Goal: Task Accomplishment & Management: Use online tool/utility

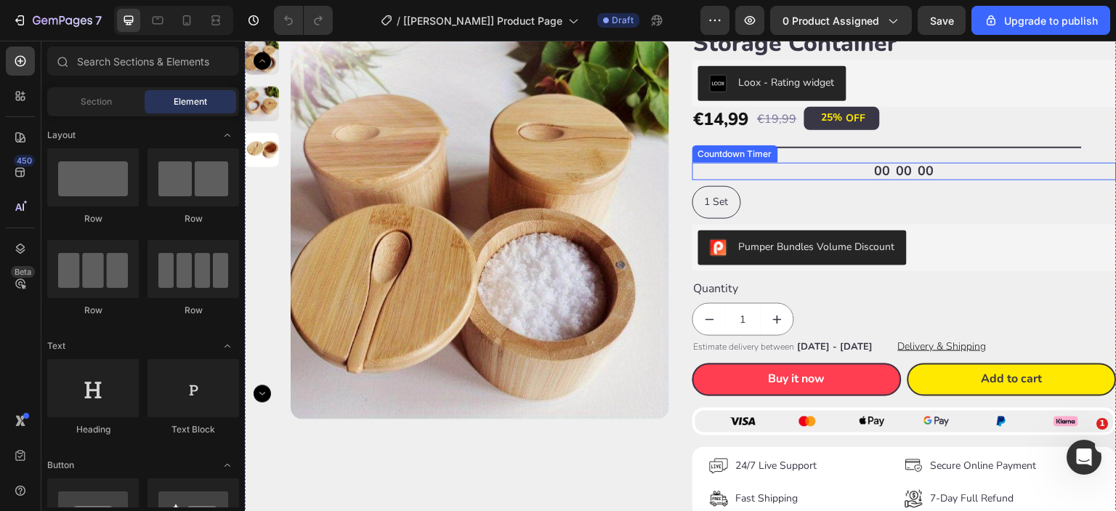
click at [856, 171] on div "00 00 00" at bounding box center [904, 171] width 424 height 17
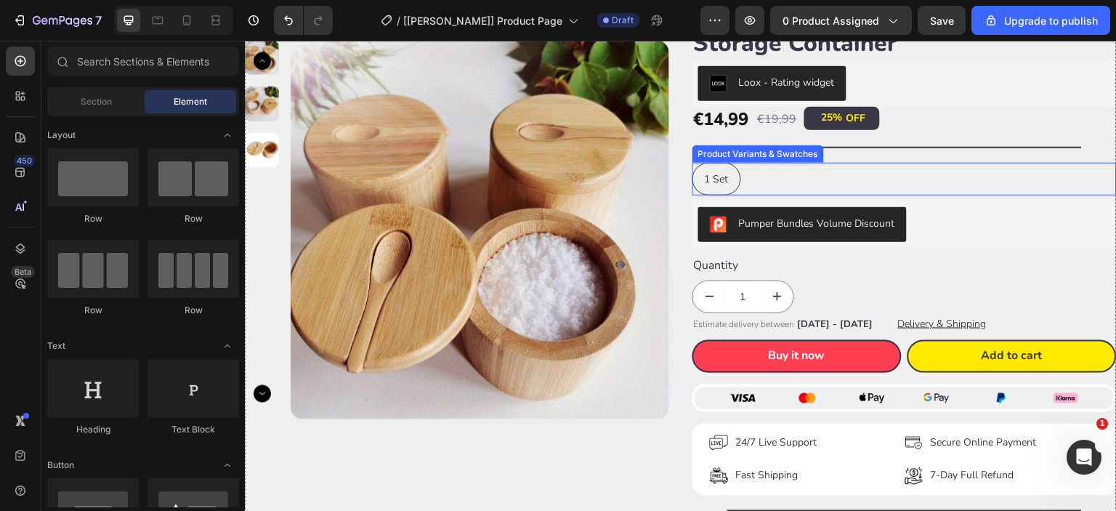
click at [795, 182] on div "1 Set 1 Set 1 Set" at bounding box center [904, 179] width 424 height 33
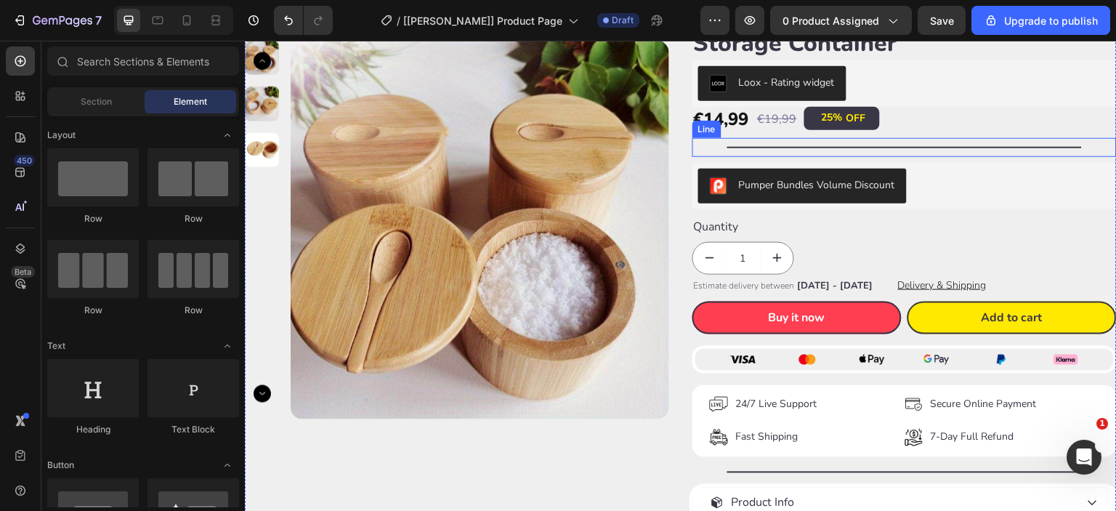
click at [889, 141] on div "Title Line" at bounding box center [904, 147] width 424 height 19
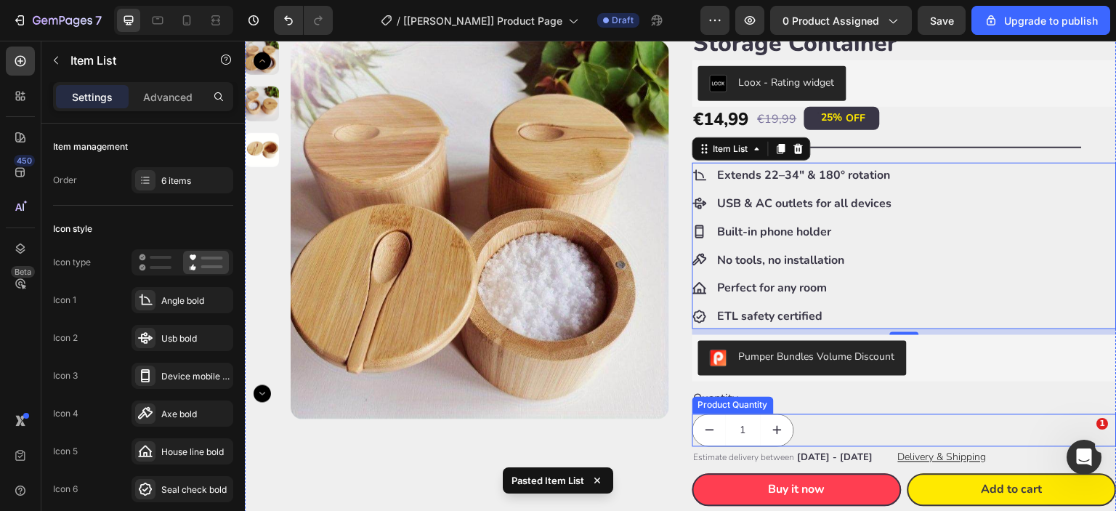
click at [851, 414] on div "1" at bounding box center [904, 430] width 424 height 33
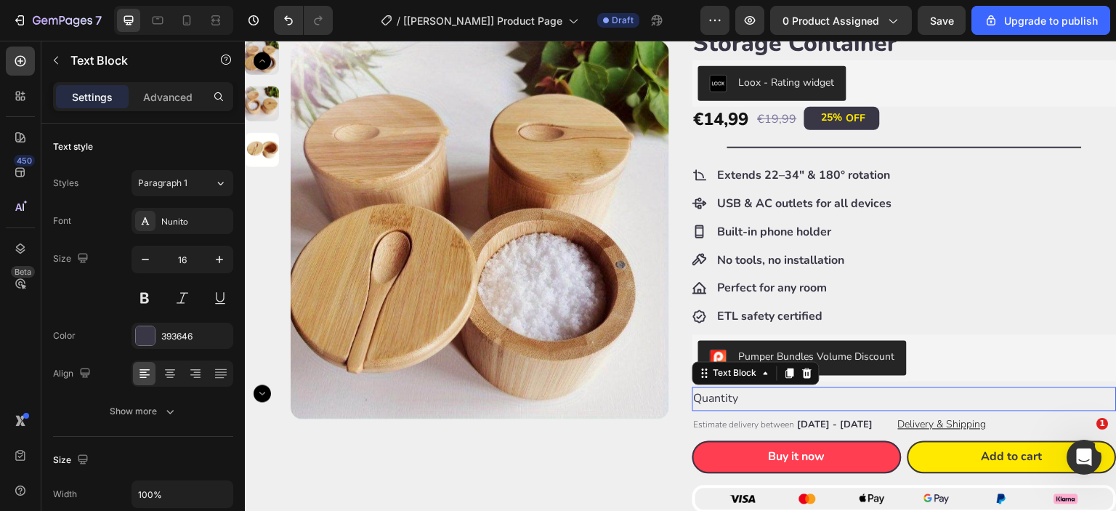
click at [856, 401] on div "Quantity" at bounding box center [904, 399] width 424 height 24
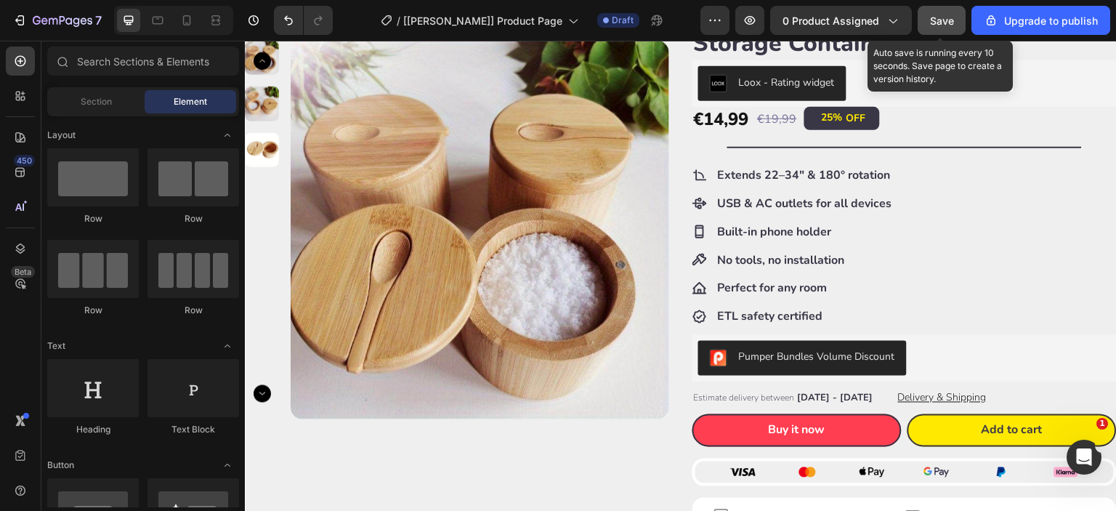
click at [946, 21] on span "Save" at bounding box center [942, 21] width 24 height 12
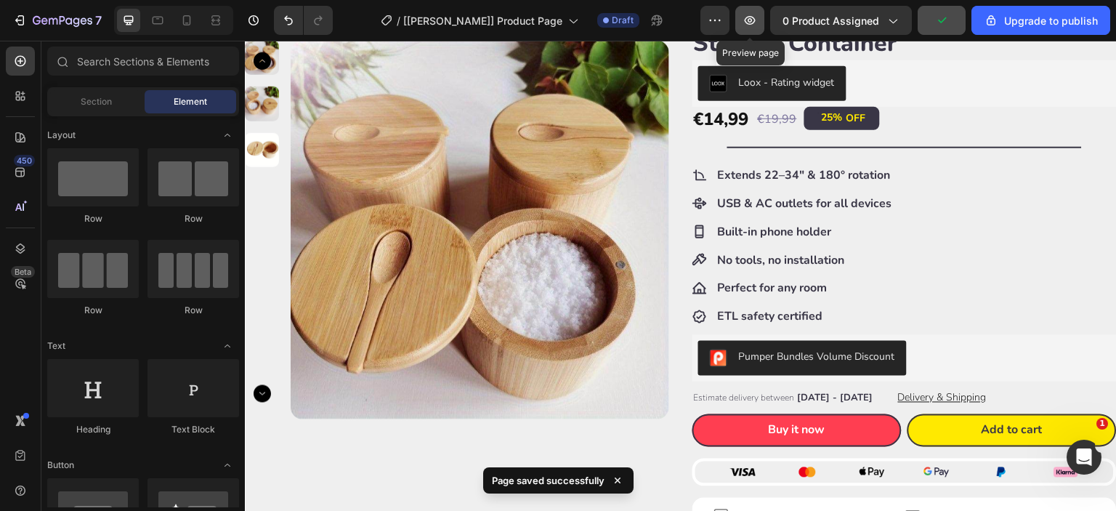
click at [755, 23] on icon "button" at bounding box center [749, 20] width 15 height 15
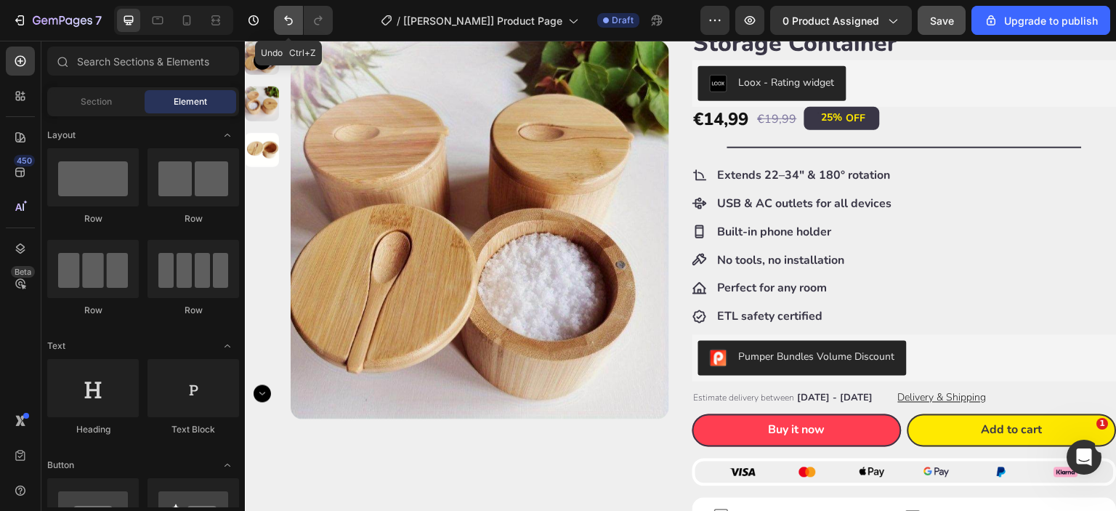
click at [292, 24] on icon "Undo/Redo" at bounding box center [288, 20] width 15 height 15
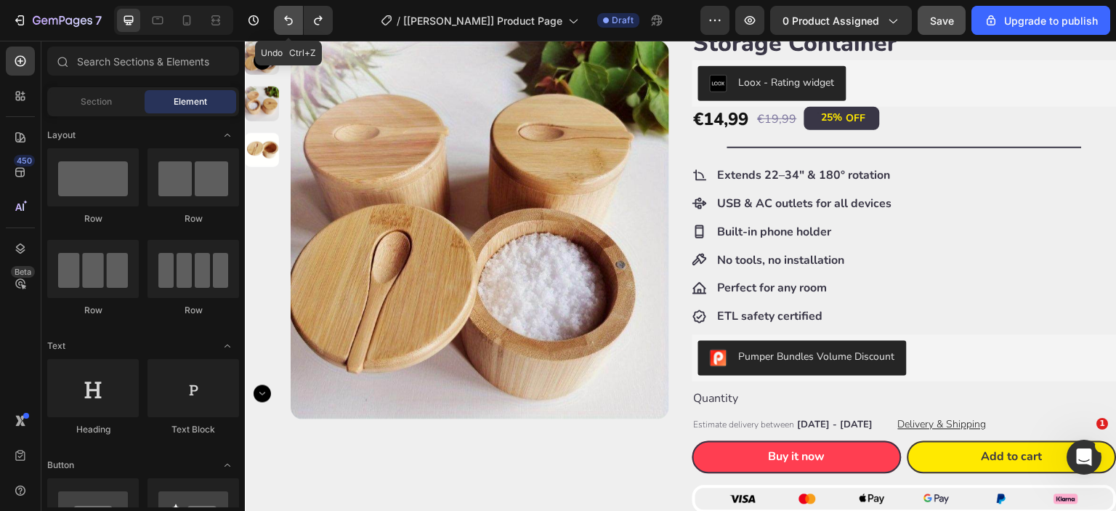
click at [292, 24] on icon "Undo/Redo" at bounding box center [288, 20] width 15 height 15
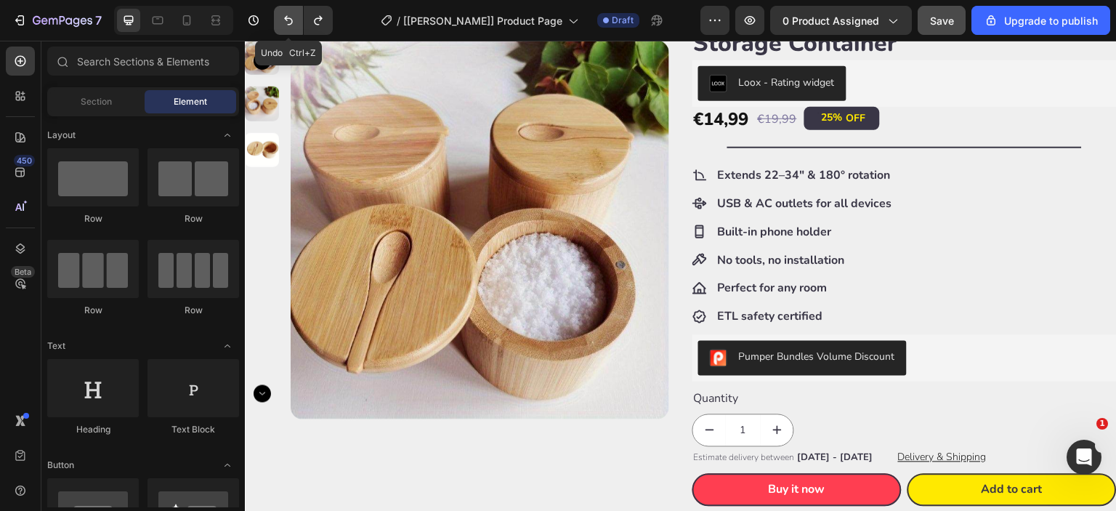
click at [292, 24] on icon "Undo/Redo" at bounding box center [288, 20] width 15 height 15
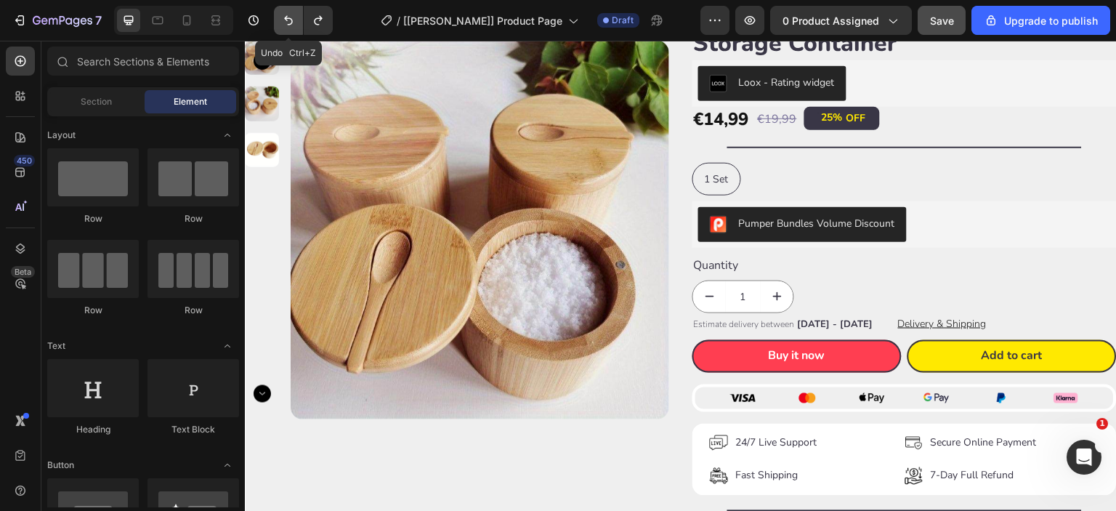
click at [292, 24] on icon "Undo/Redo" at bounding box center [288, 20] width 15 height 15
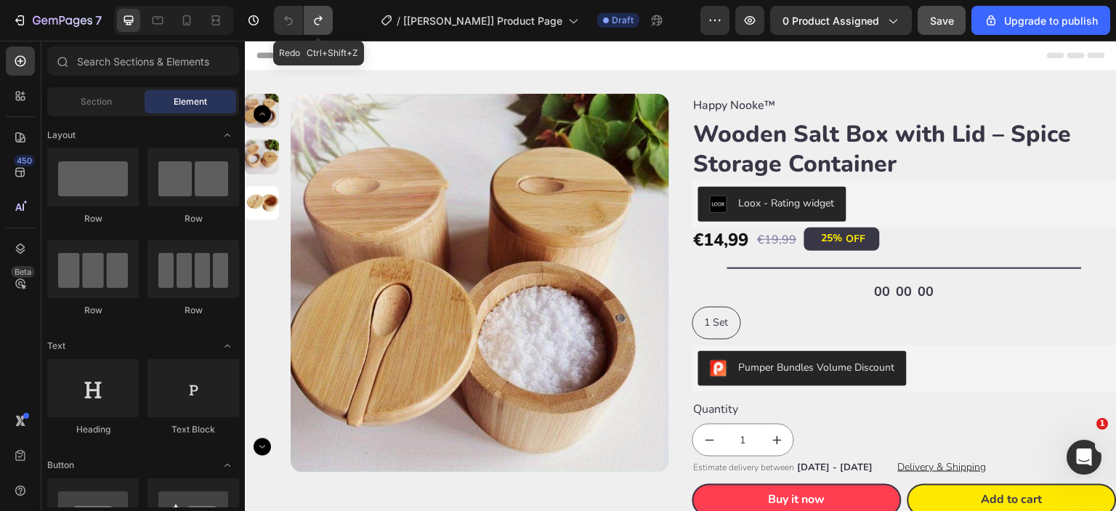
click at [324, 20] on icon "Undo/Redo" at bounding box center [318, 20] width 15 height 15
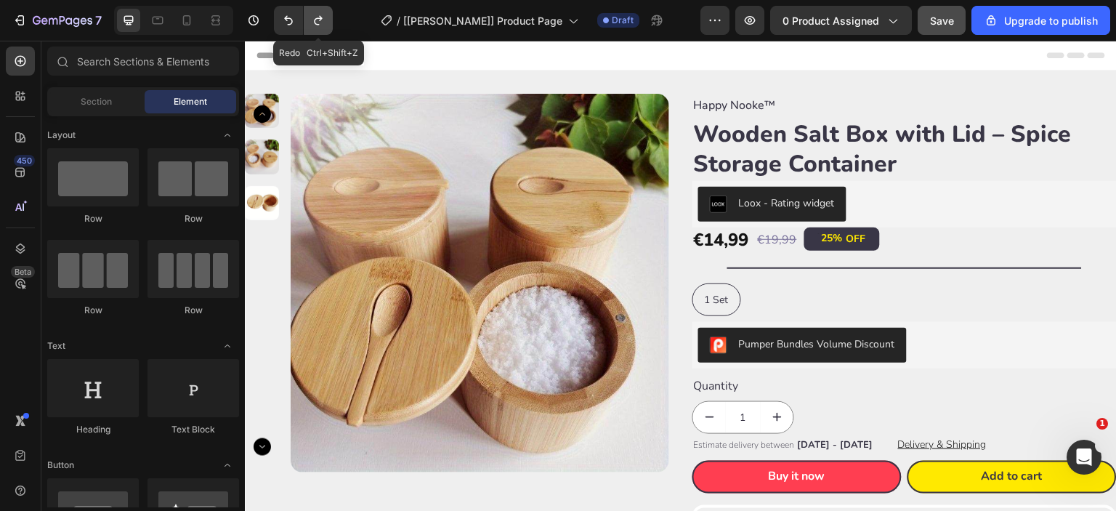
click at [324, 20] on icon "Undo/Redo" at bounding box center [318, 20] width 15 height 15
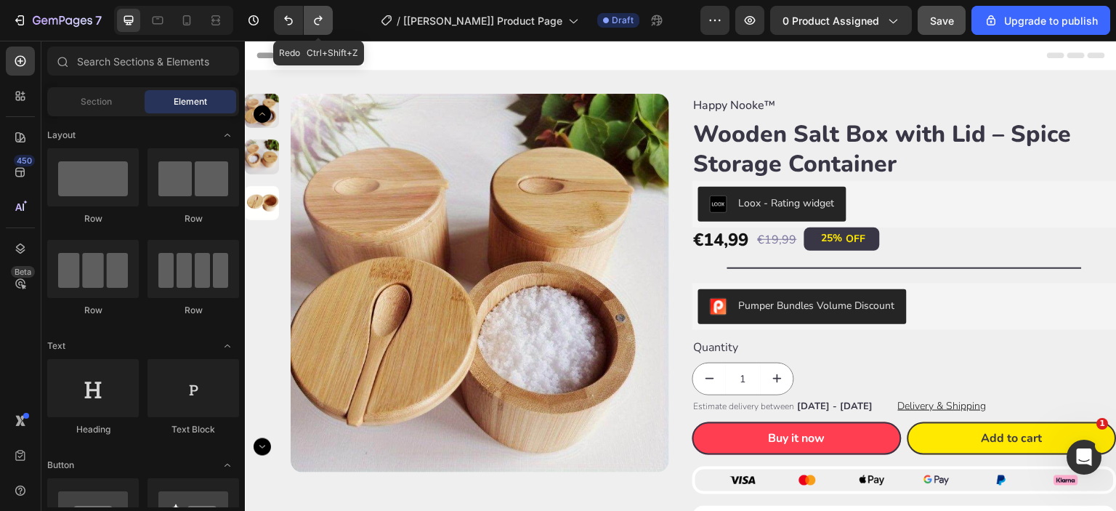
click at [324, 20] on icon "Undo/Redo" at bounding box center [318, 20] width 15 height 15
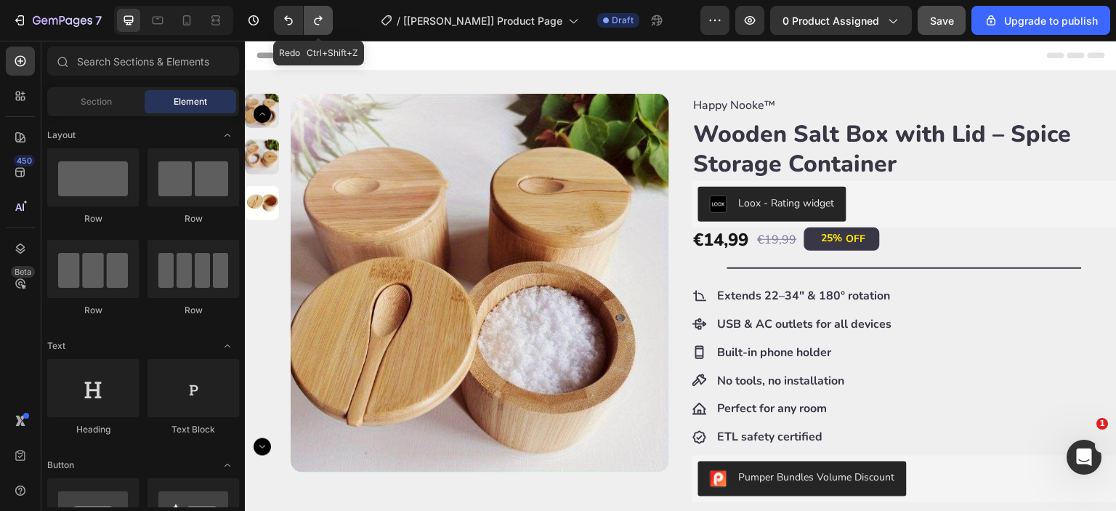
click at [324, 20] on icon "Undo/Redo" at bounding box center [318, 20] width 15 height 15
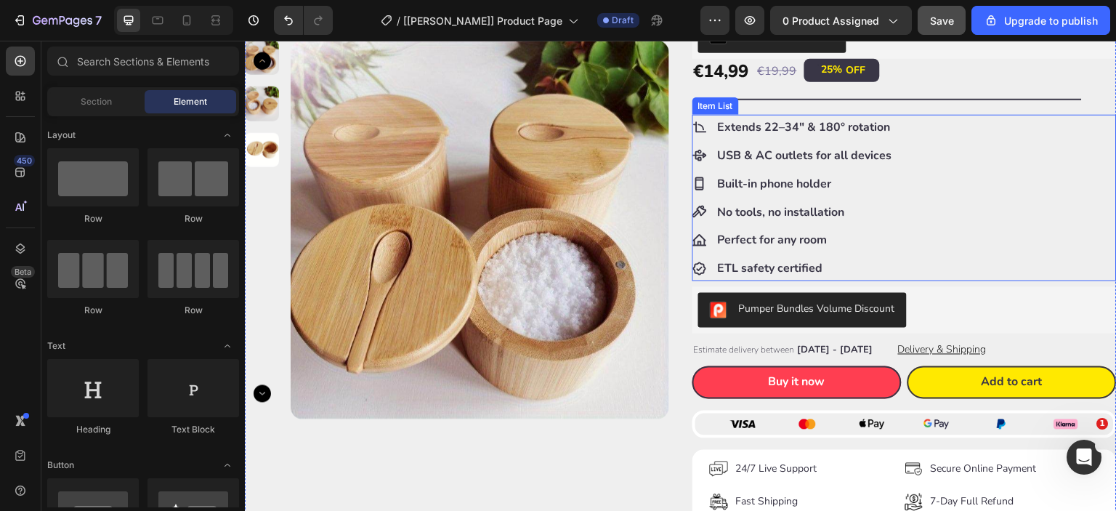
scroll to position [242, 0]
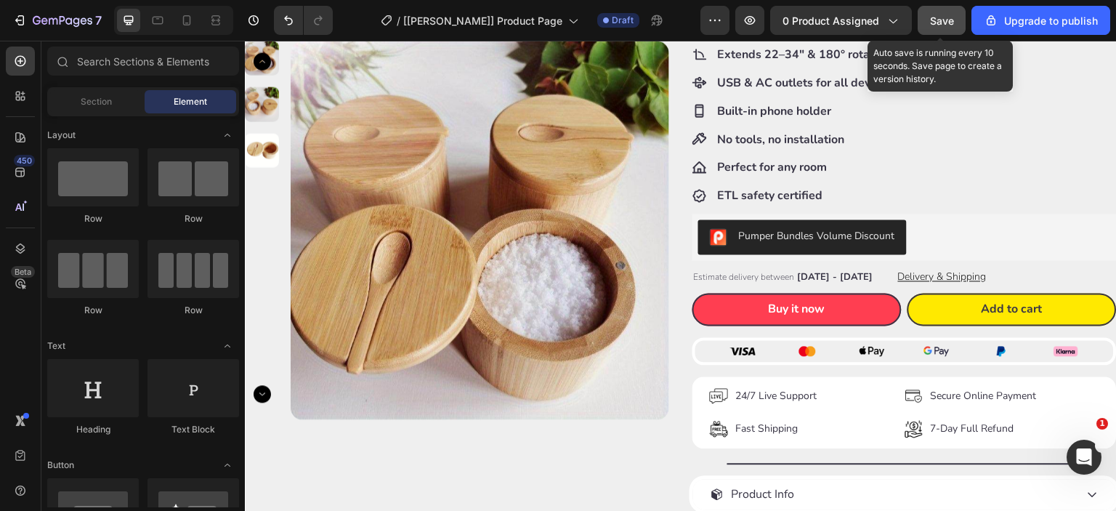
click at [947, 23] on span "Save" at bounding box center [942, 21] width 24 height 12
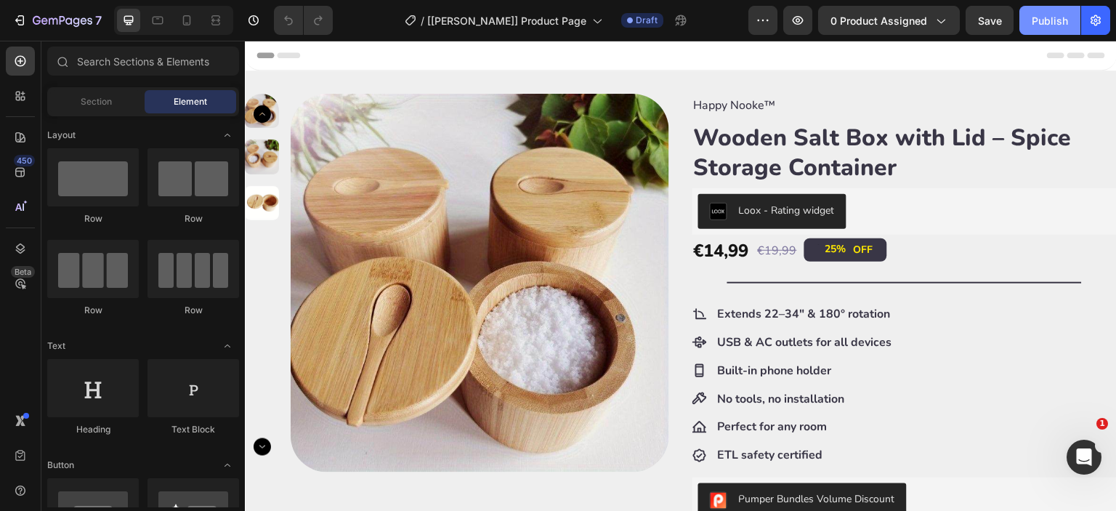
click at [1041, 14] on div "Publish" at bounding box center [1049, 20] width 36 height 15
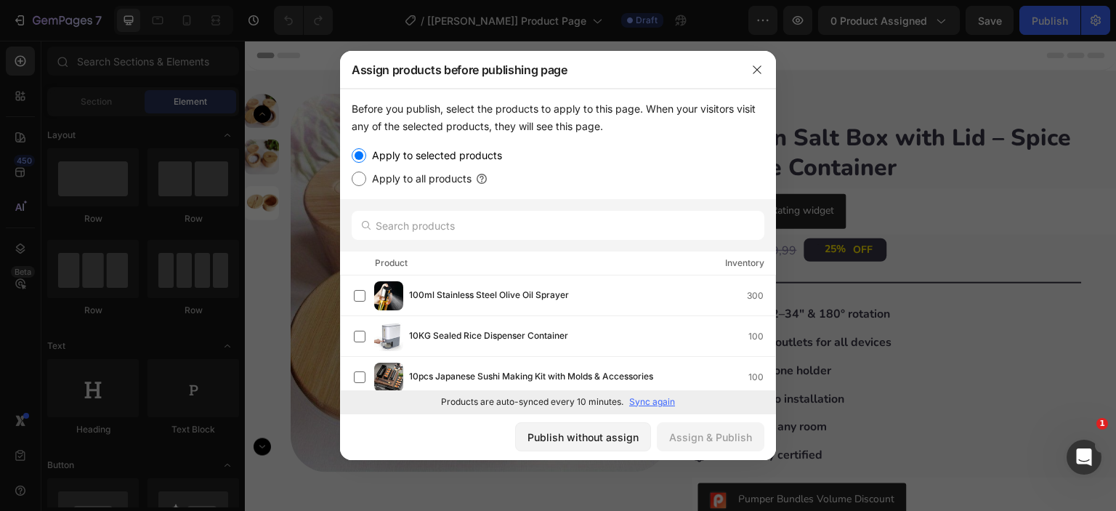
click at [383, 176] on label "Apply to all products" at bounding box center [418, 178] width 105 height 17
click at [366, 176] on input "Apply to all products" at bounding box center [359, 178] width 15 height 15
radio input "true"
click at [706, 434] on div "Assign & Publish" at bounding box center [710, 436] width 83 height 15
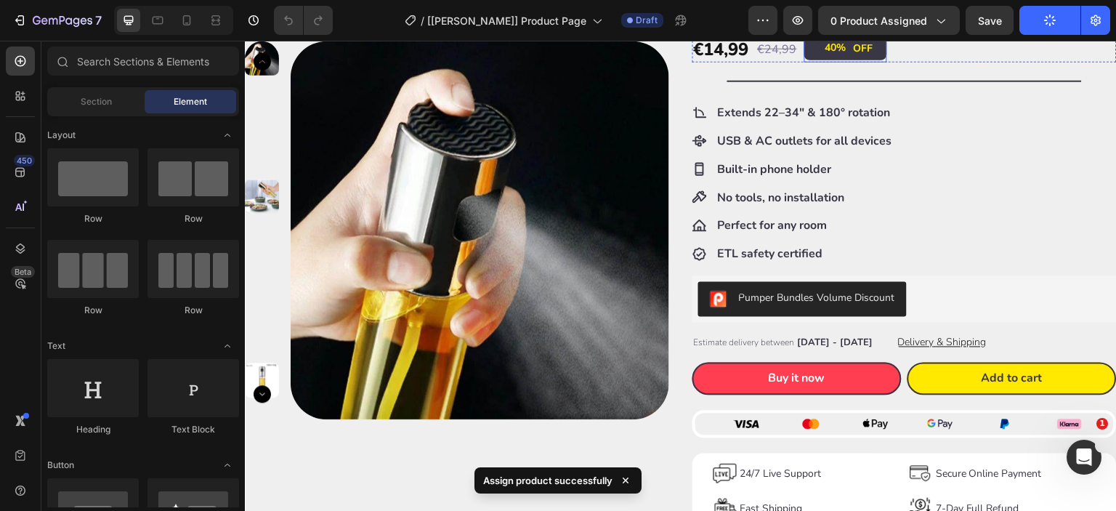
scroll to position [242, 0]
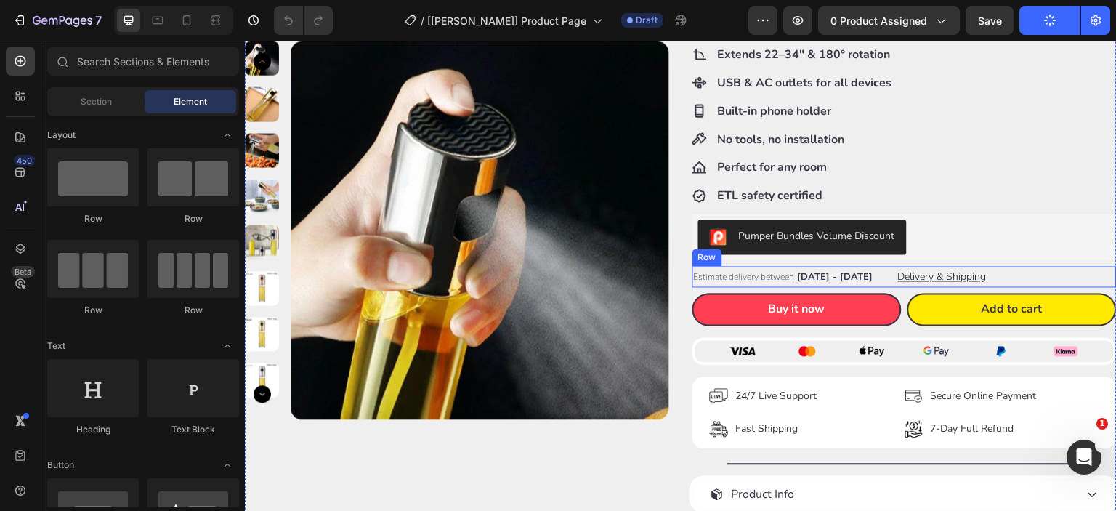
click at [867, 280] on div "Estimate delivery between [DATE] - [DATE] Delivery Date Delivery & Shipping But…" at bounding box center [904, 276] width 424 height 21
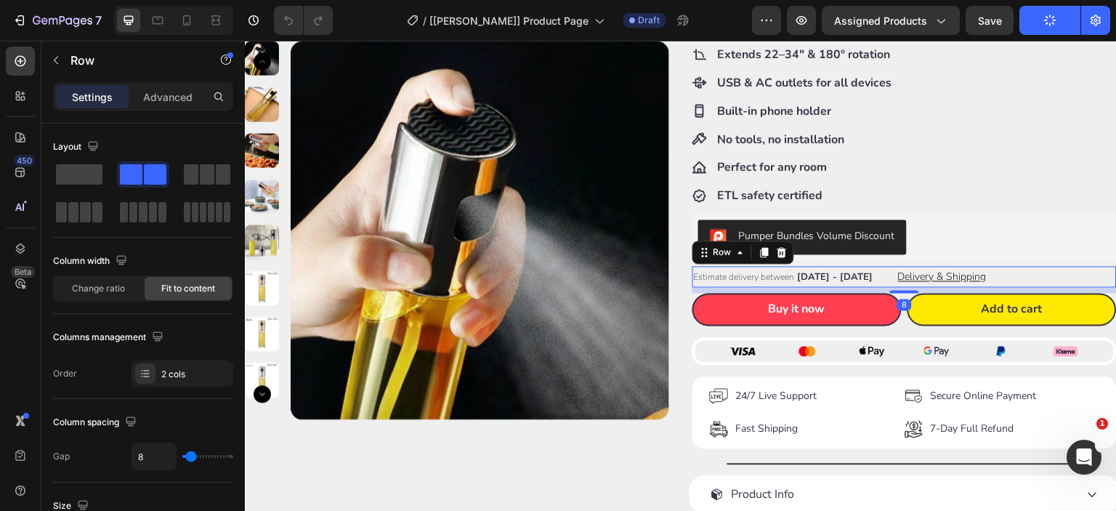
click at [174, 20] on div at bounding box center [173, 20] width 119 height 29
click at [184, 23] on icon at bounding box center [186, 20] width 15 height 15
type input "100%"
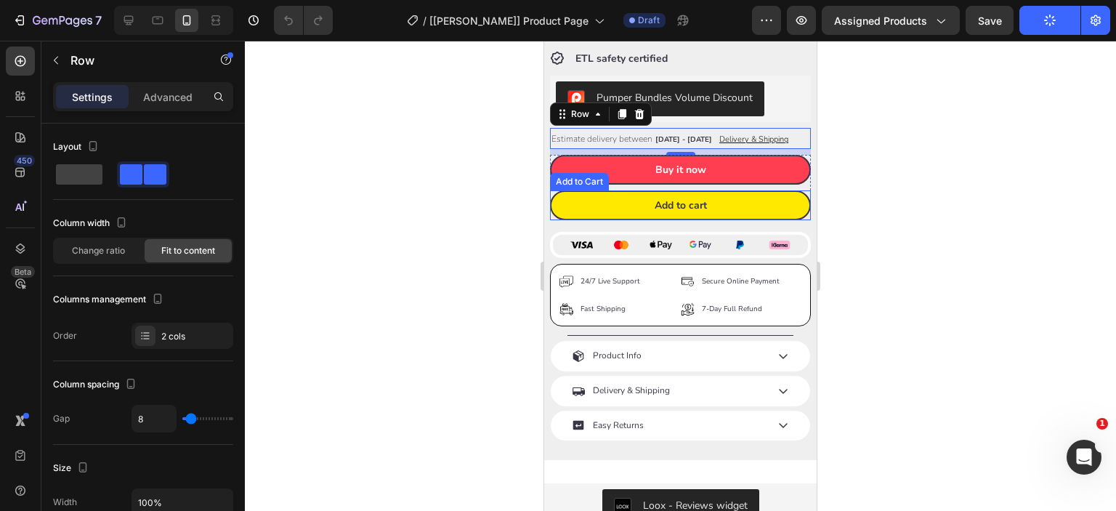
scroll to position [642, 0]
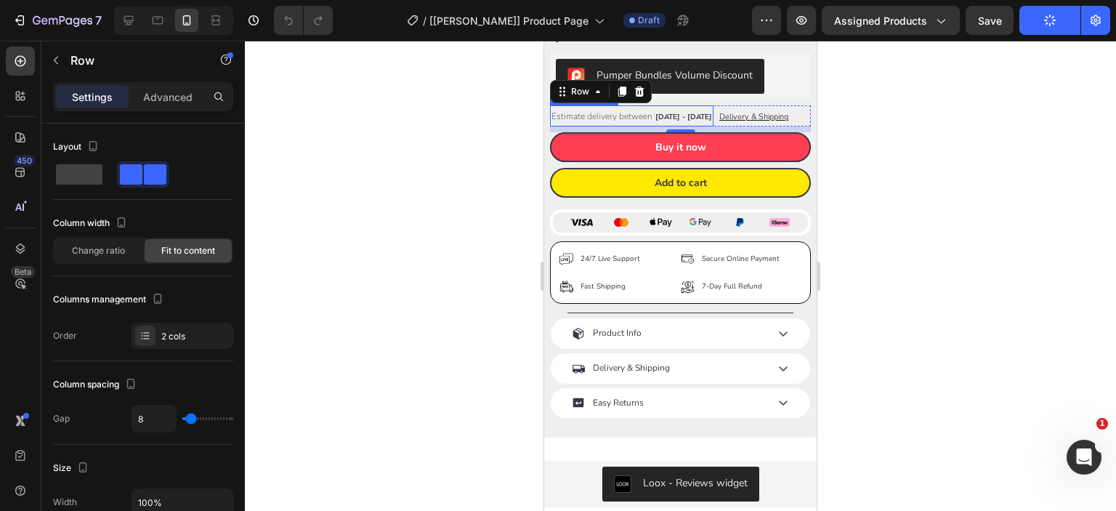
click at [680, 112] on span "[DATE] - [DATE]" at bounding box center [683, 117] width 57 height 10
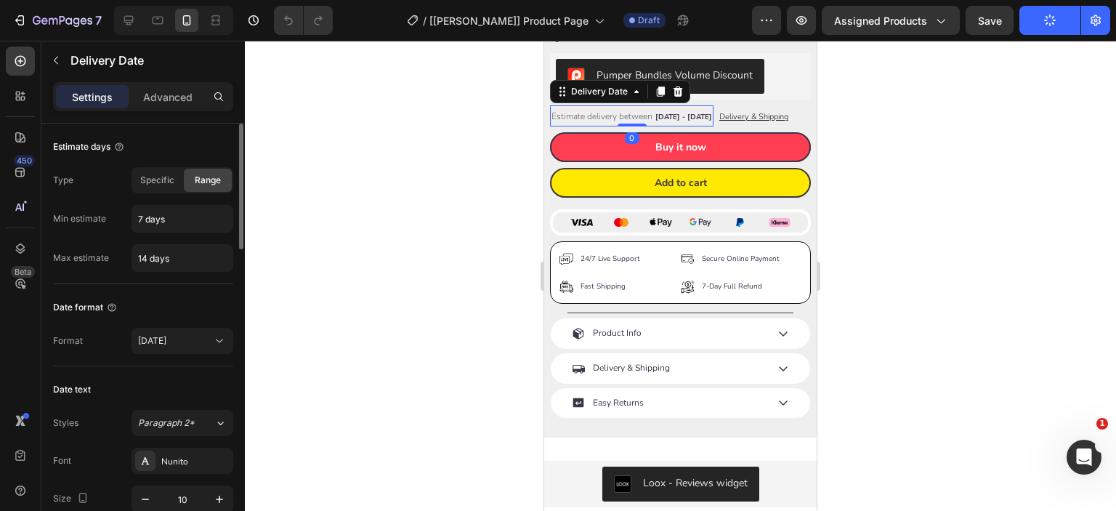
scroll to position [121, 0]
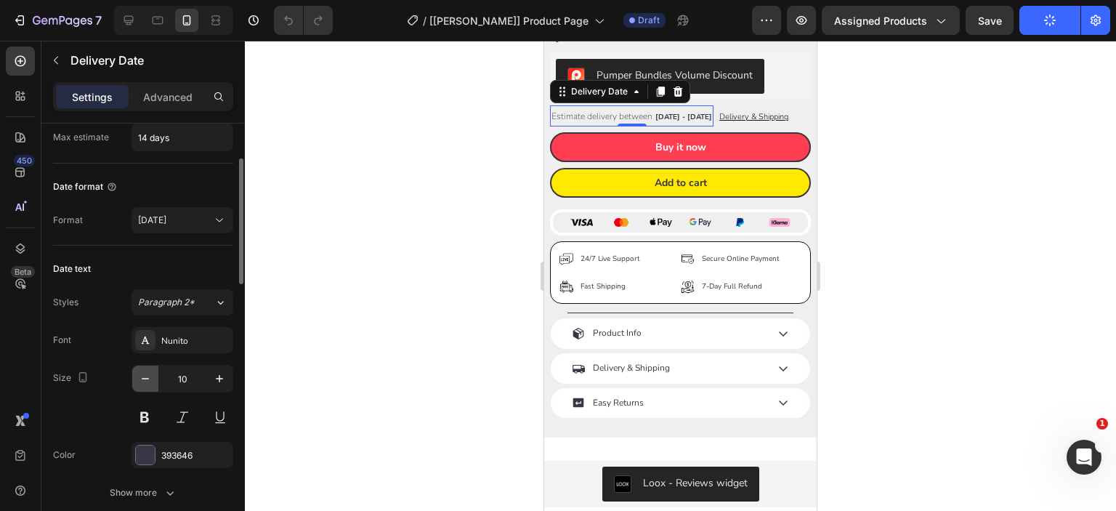
click at [145, 381] on icon "button" at bounding box center [145, 378] width 15 height 15
click at [227, 370] on button "button" at bounding box center [219, 378] width 26 height 26
type input "10"
click at [169, 301] on span "Paragraph 2*" at bounding box center [166, 302] width 57 height 13
click at [90, 361] on div "Font Nunito Size 10 Color 393646 Show more" at bounding box center [143, 416] width 180 height 179
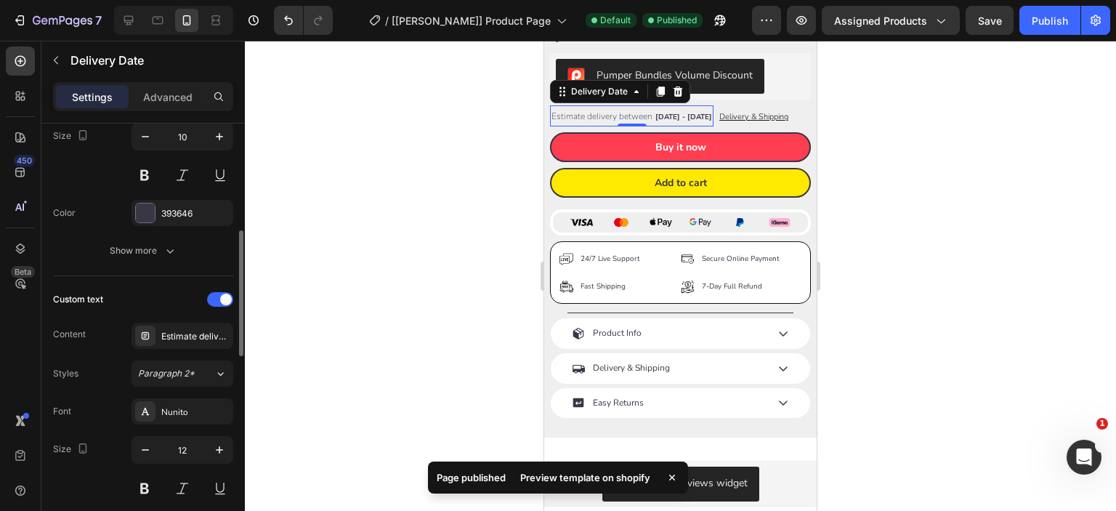
scroll to position [604, 0]
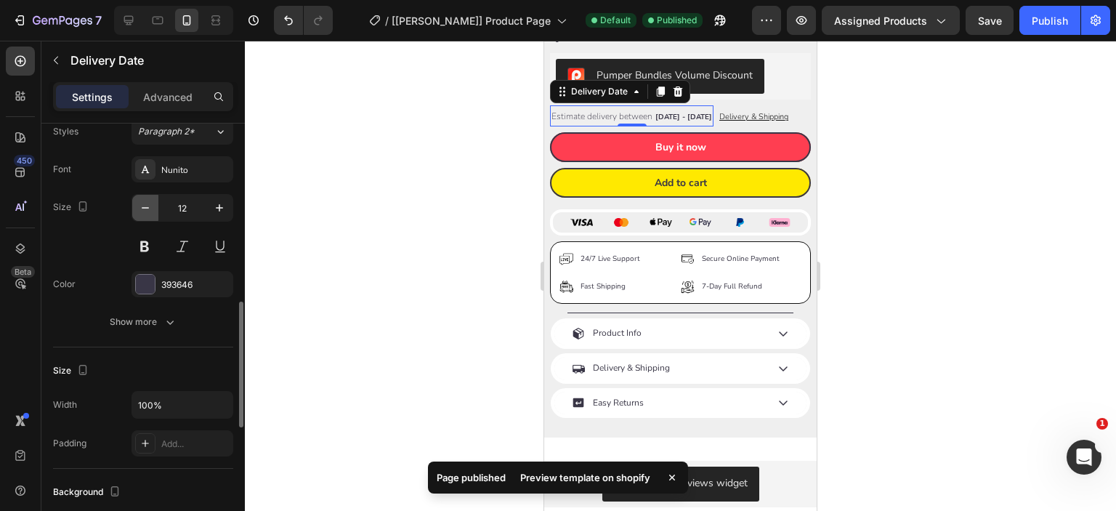
click at [145, 208] on icon "button" at bounding box center [145, 207] width 15 height 15
type input "11"
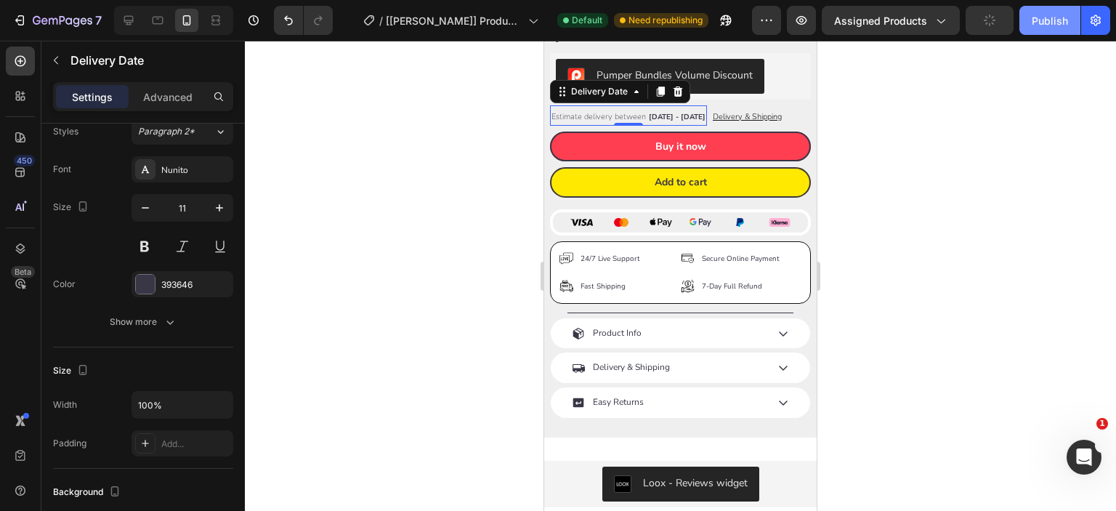
click at [1037, 23] on div "Publish" at bounding box center [1049, 20] width 36 height 15
click at [724, 22] on icon "button" at bounding box center [723, 24] width 4 height 4
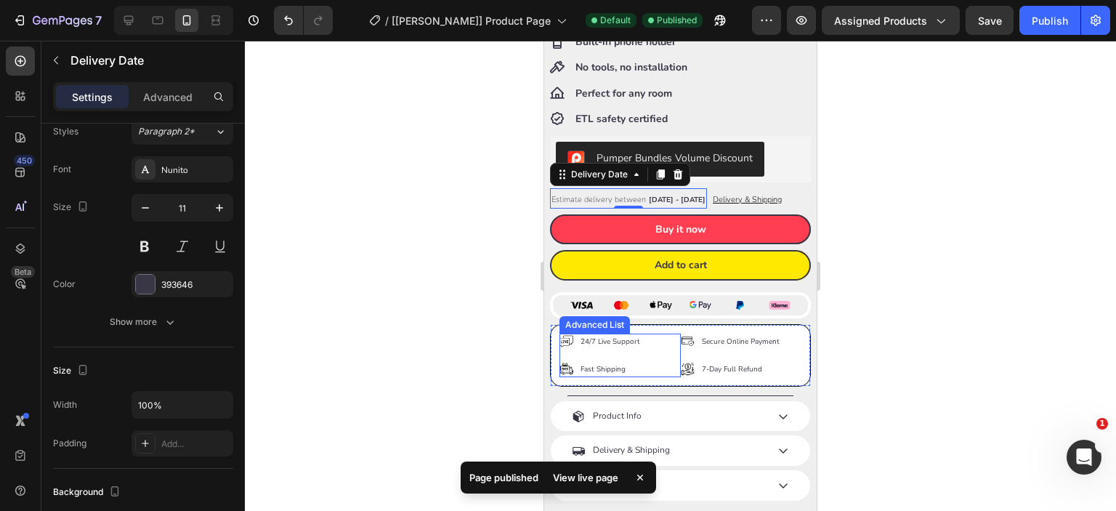
scroll to position [521, 0]
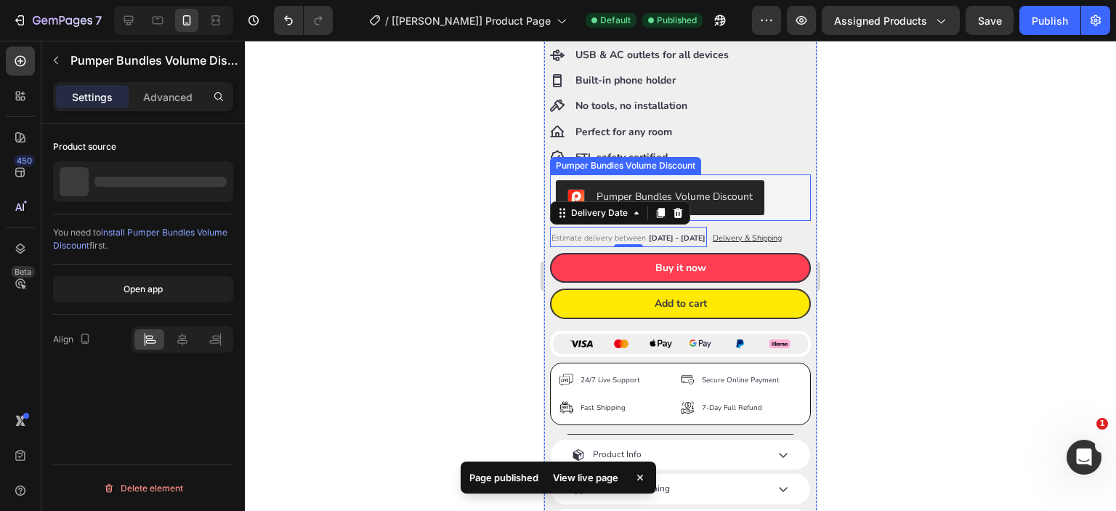
click at [789, 180] on div "Pumper Bundles Volume Discount" at bounding box center [680, 197] width 249 height 35
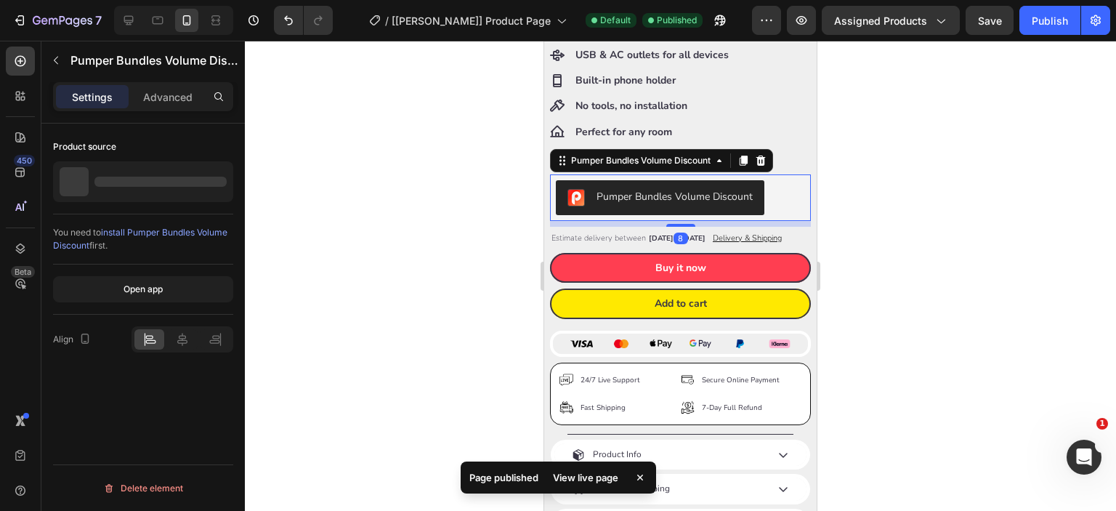
scroll to position [0, 0]
click at [119, 24] on div at bounding box center [128, 20] width 23 height 23
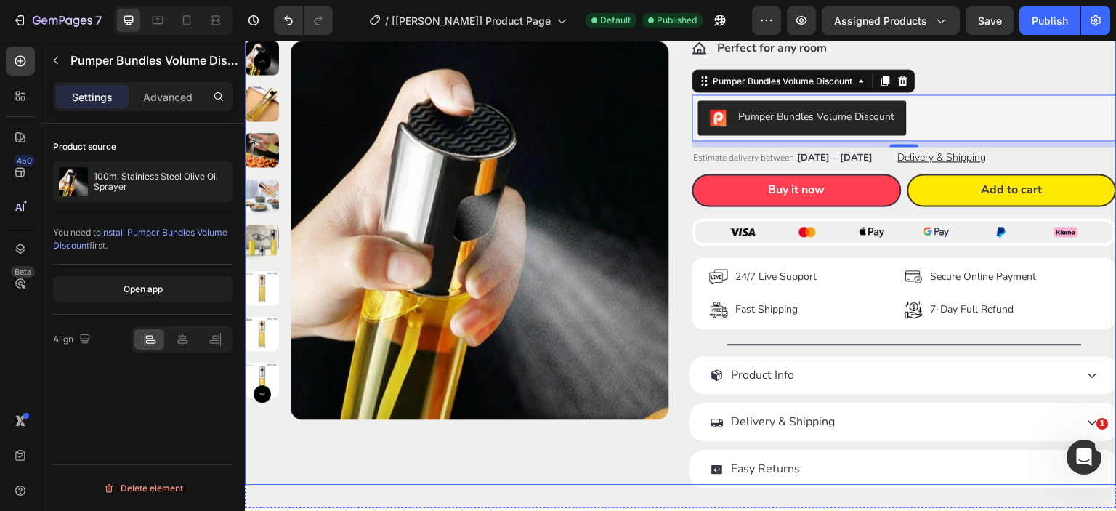
scroll to position [240, 0]
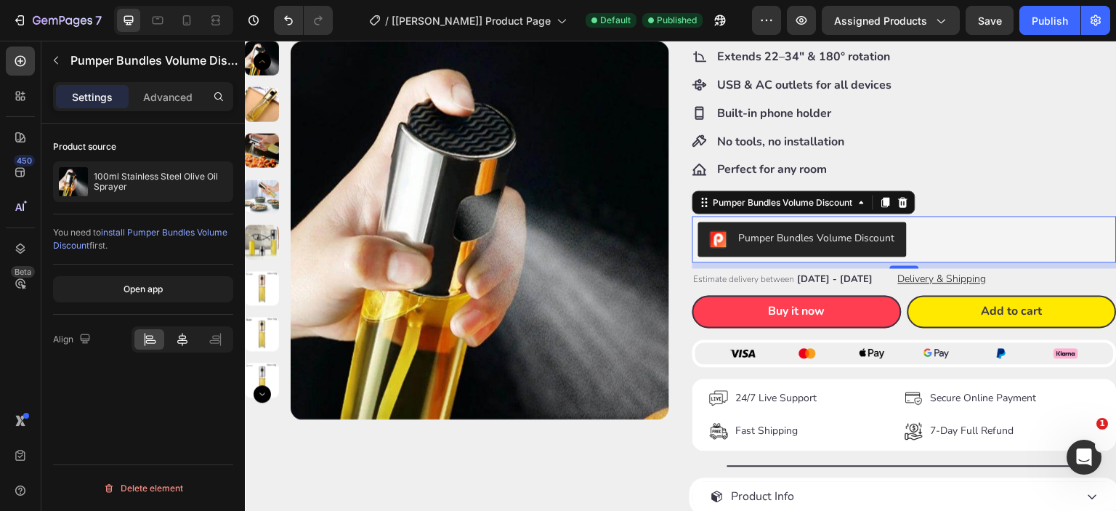
click at [176, 341] on icon at bounding box center [182, 339] width 15 height 15
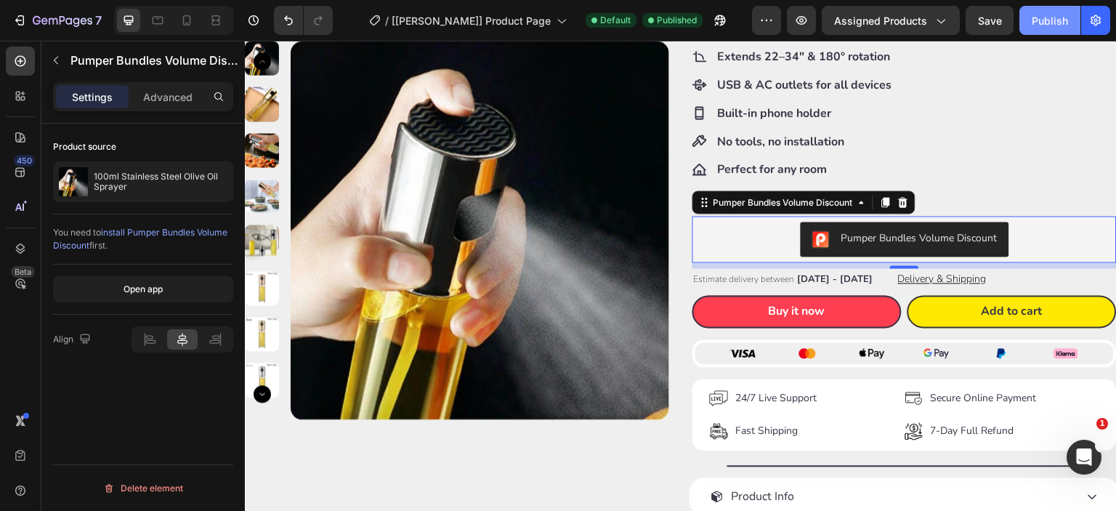
click at [1034, 25] on div "Publish" at bounding box center [1049, 20] width 36 height 15
click at [1060, 20] on div "Publish" at bounding box center [1049, 20] width 36 height 15
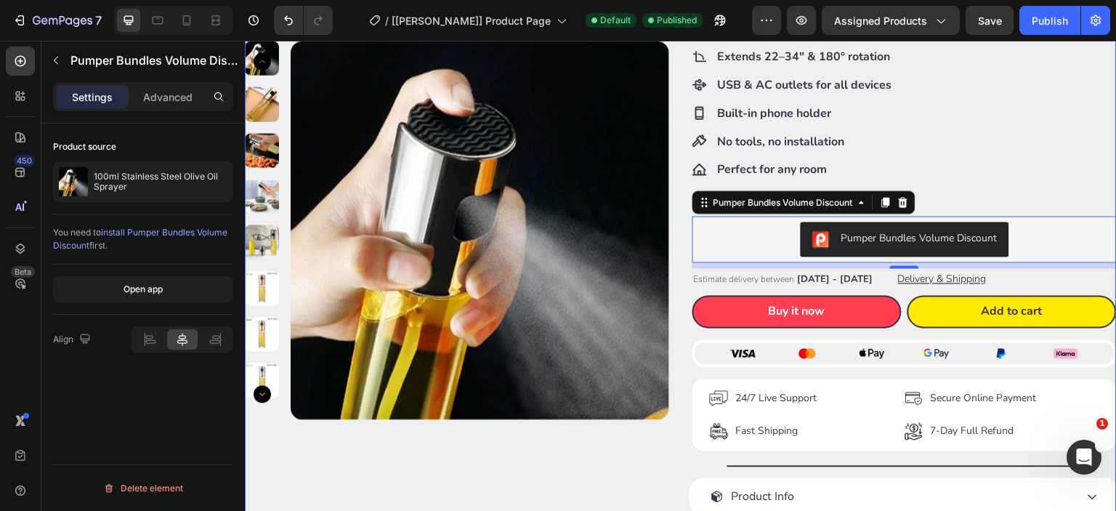
click at [658, 473] on div "Product Images" at bounding box center [457, 230] width 424 height 752
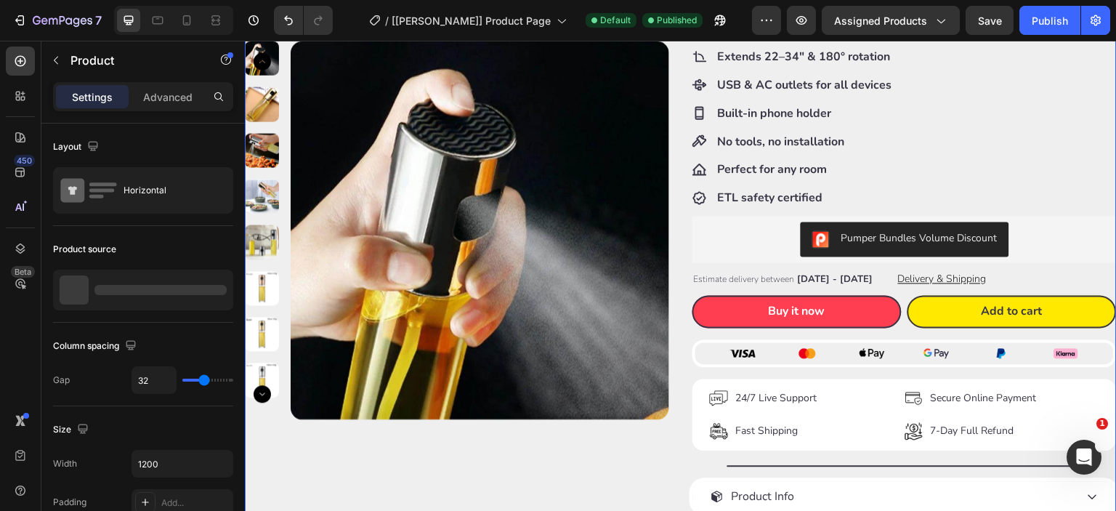
click at [673, 256] on div "Product Images Happy Nooke™ Product Vendor 100ml Stainless Steel Olive Oil Spra…" at bounding box center [681, 230] width 872 height 752
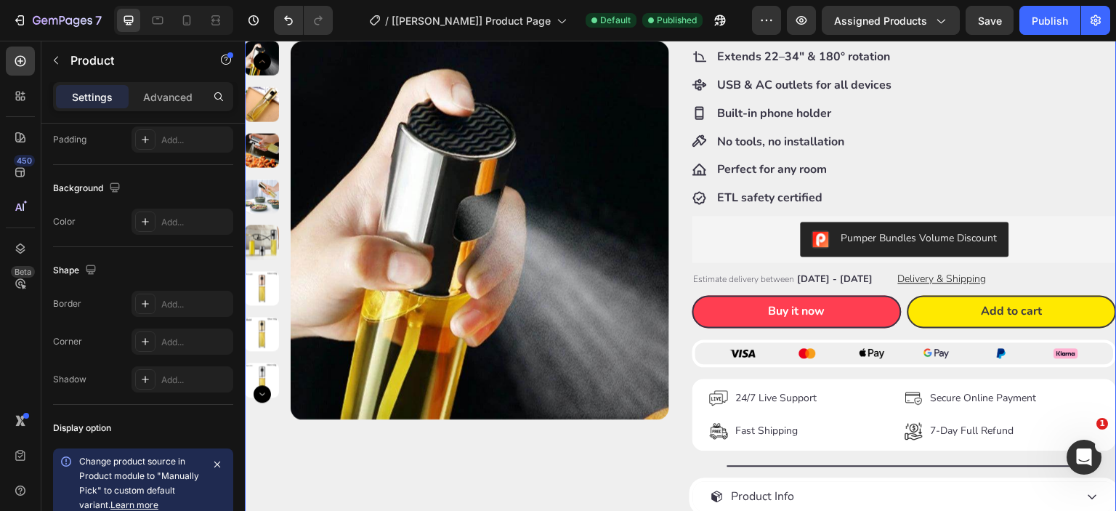
scroll to position [595, 0]
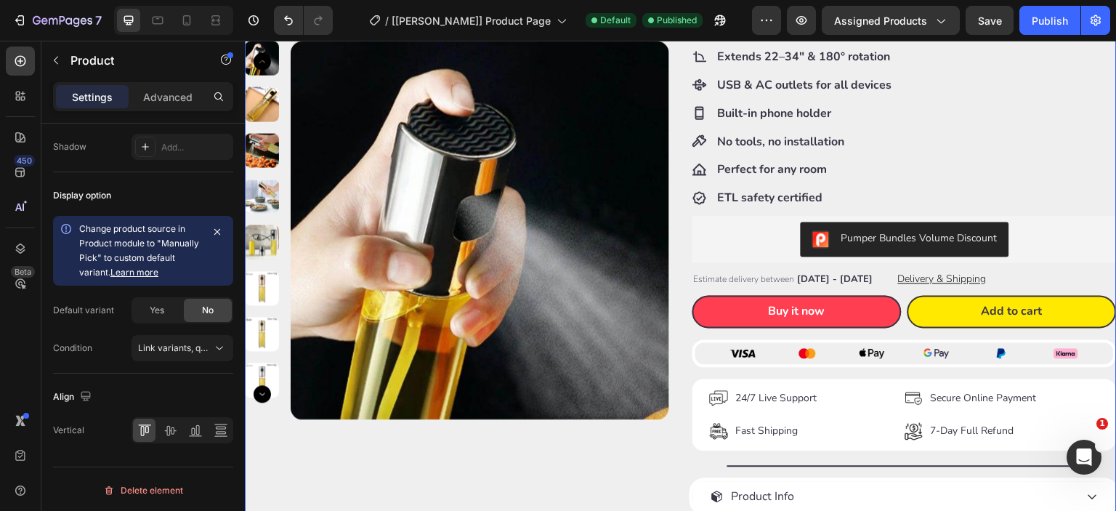
click at [655, 490] on div "Product Images" at bounding box center [457, 230] width 424 height 752
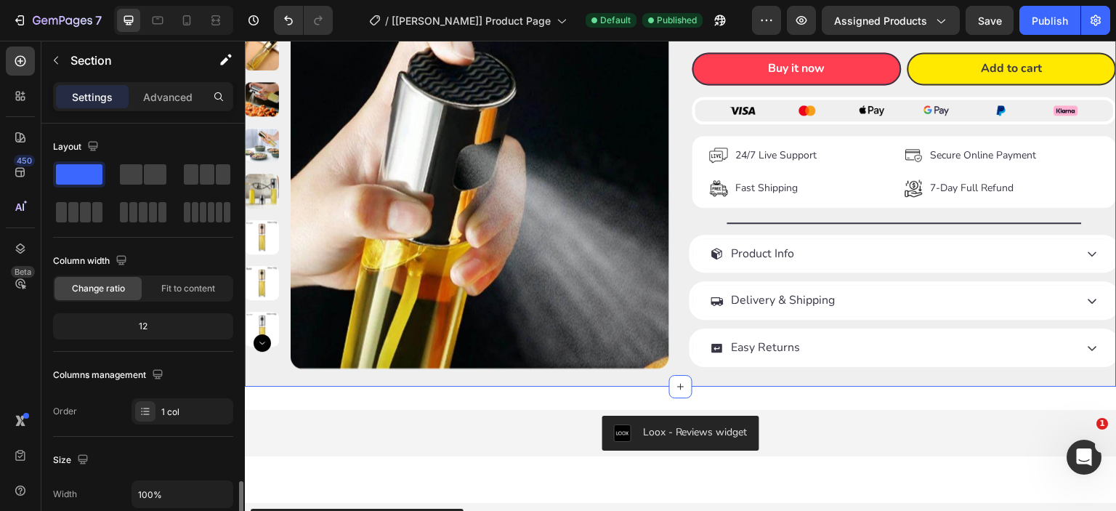
scroll to position [362, 0]
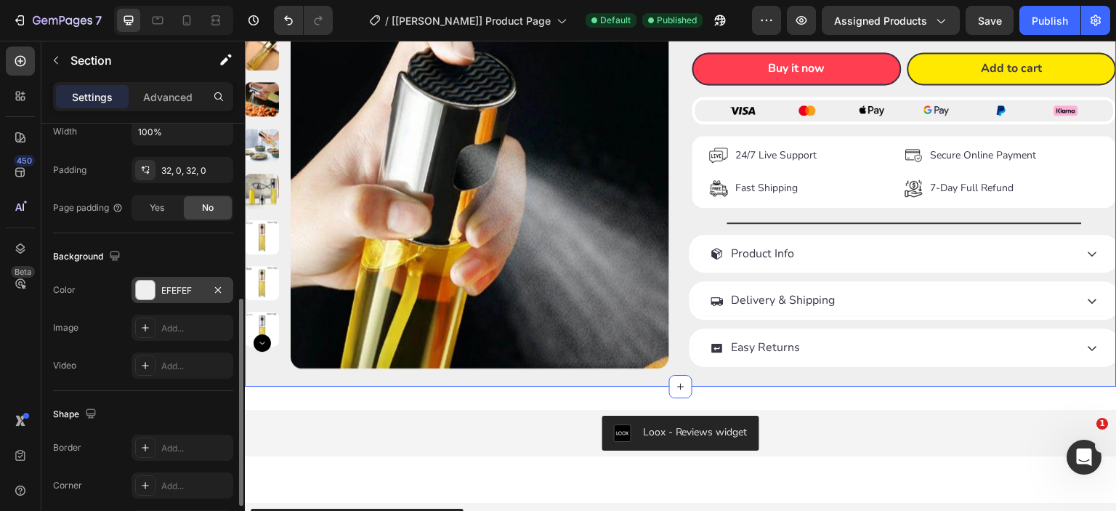
click at [171, 290] on div "EFEFEF" at bounding box center [182, 290] width 42 height 13
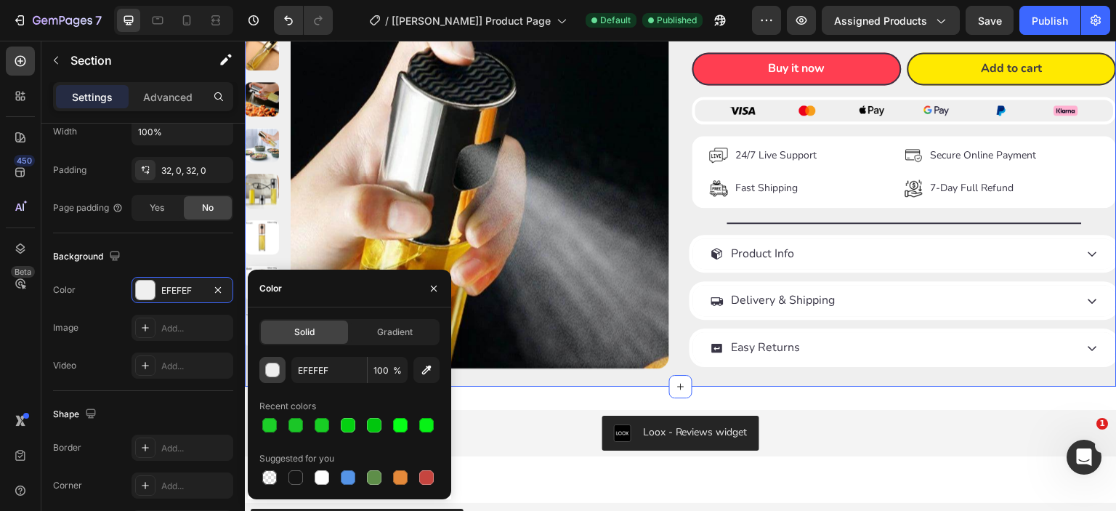
click at [270, 374] on div "button" at bounding box center [273, 370] width 15 height 15
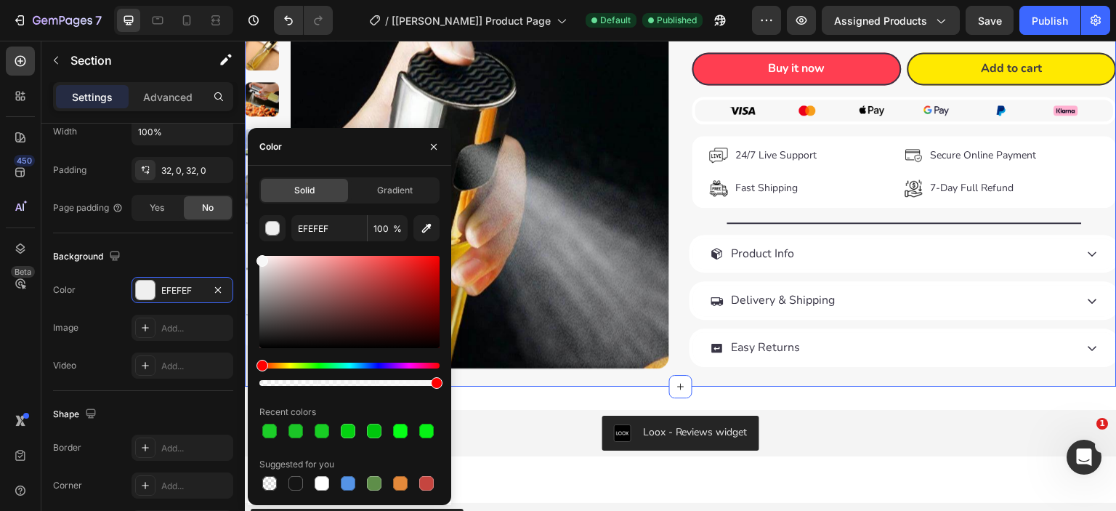
type input "F7F7F7"
drag, startPoint x: 259, startPoint y: 267, endPoint x: 259, endPoint y: 258, distance: 8.7
click at [259, 258] on div at bounding box center [262, 261] width 12 height 12
click at [430, 147] on icon "button" at bounding box center [434, 147] width 12 height 12
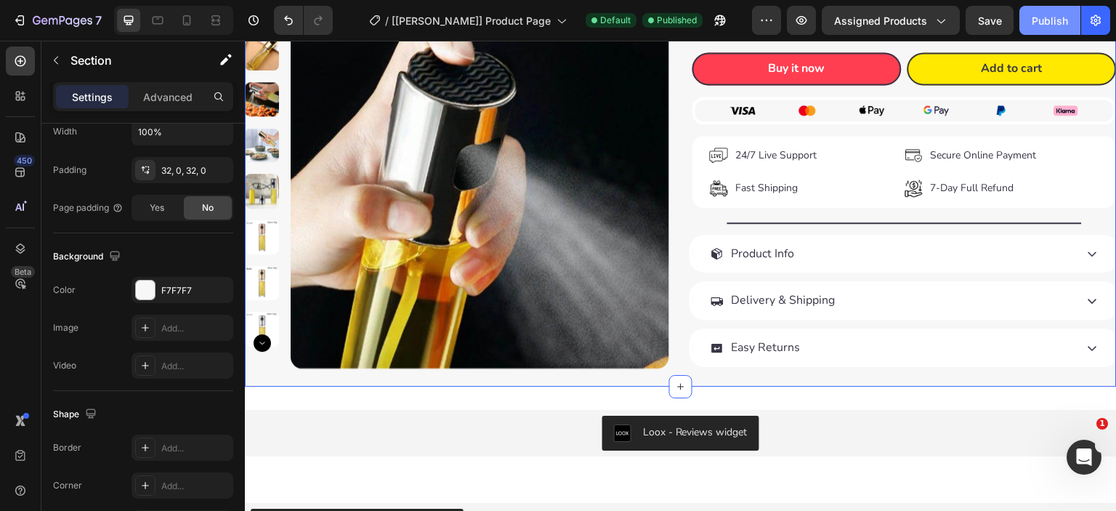
click at [1063, 24] on div "Publish" at bounding box center [1049, 20] width 36 height 15
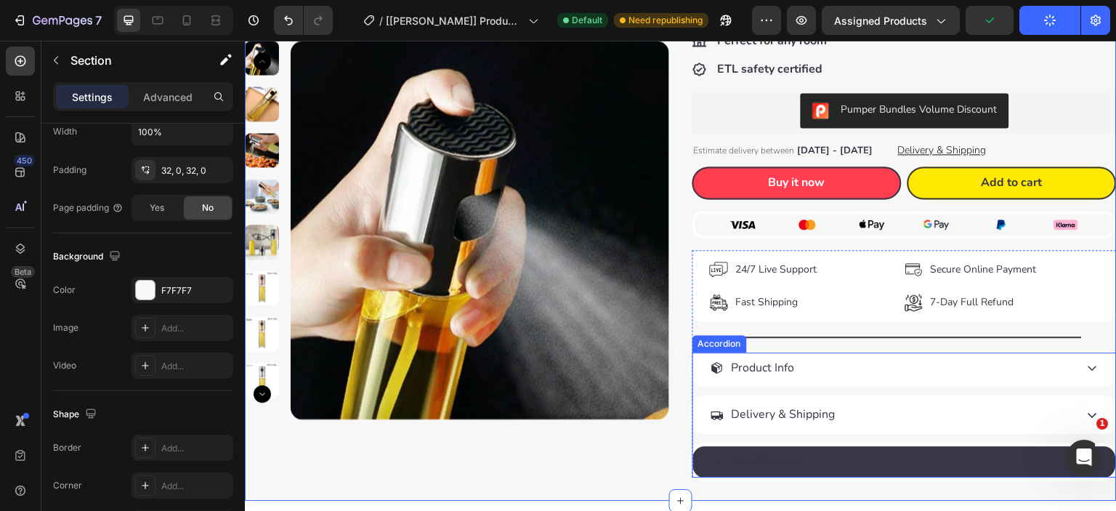
scroll to position [240, 0]
